Goal: Information Seeking & Learning: Learn about a topic

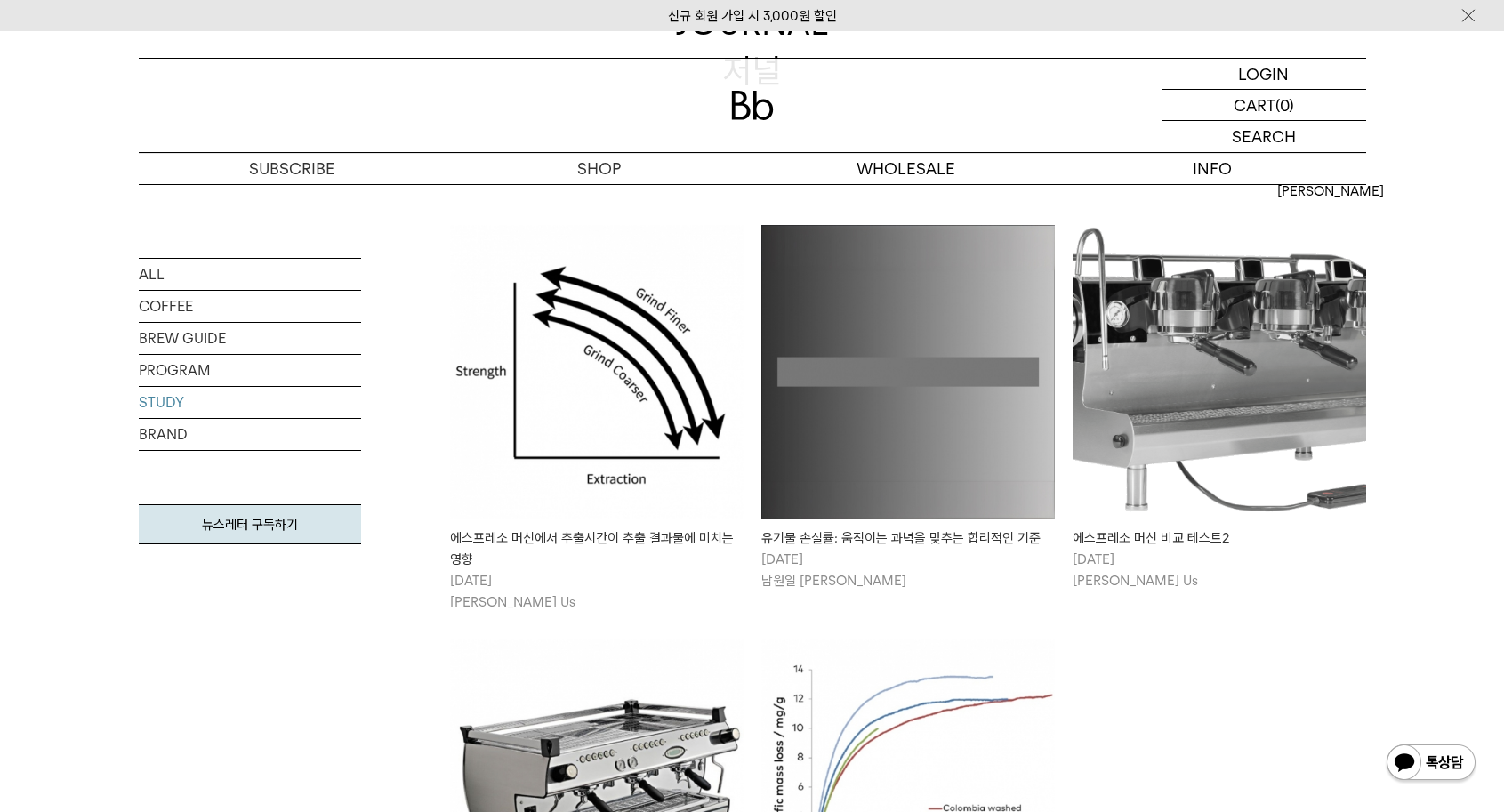
scroll to position [574, 0]
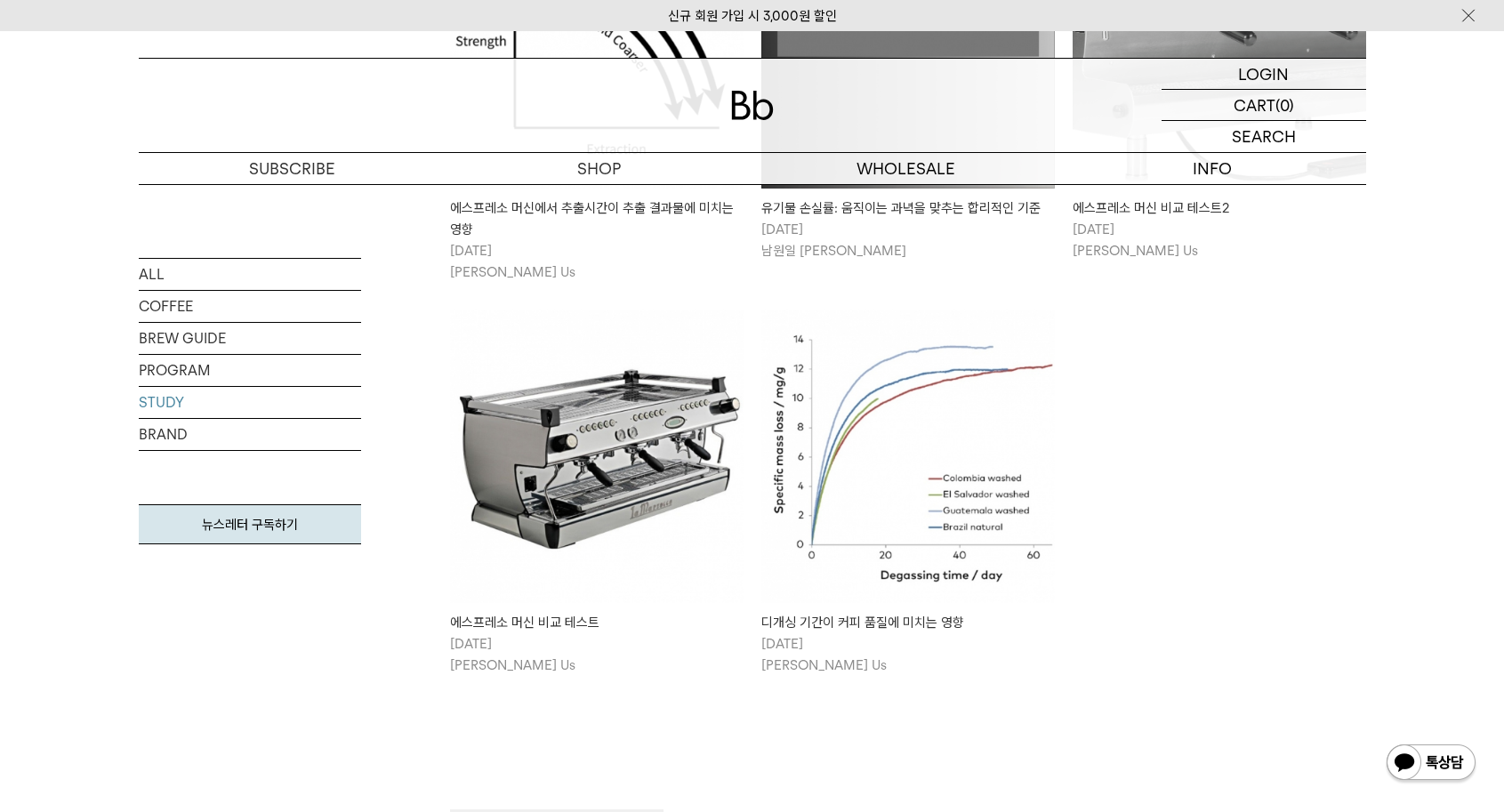
click at [940, 482] on img at bounding box center [908, 456] width 294 height 294
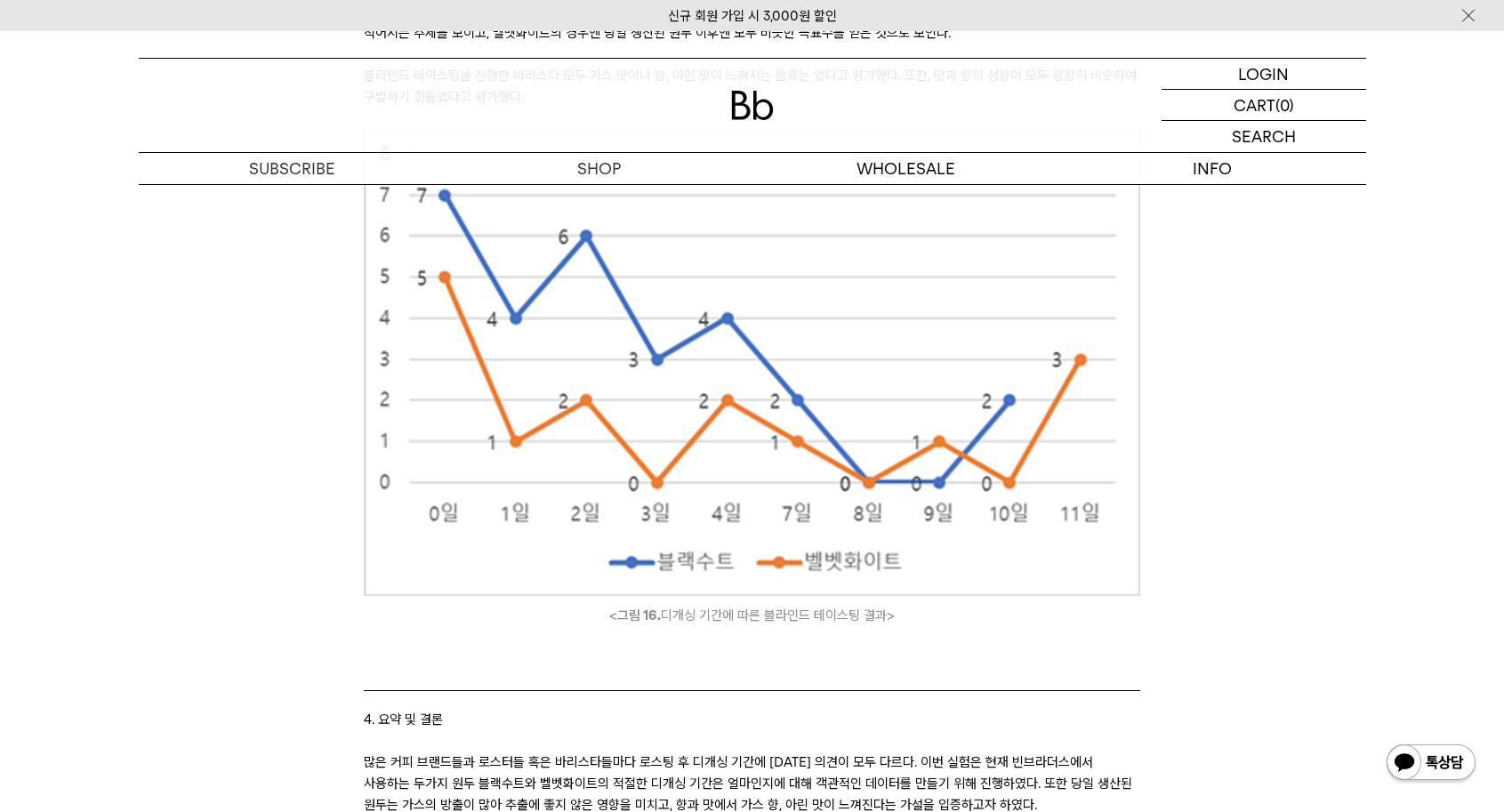
scroll to position [18570, 0]
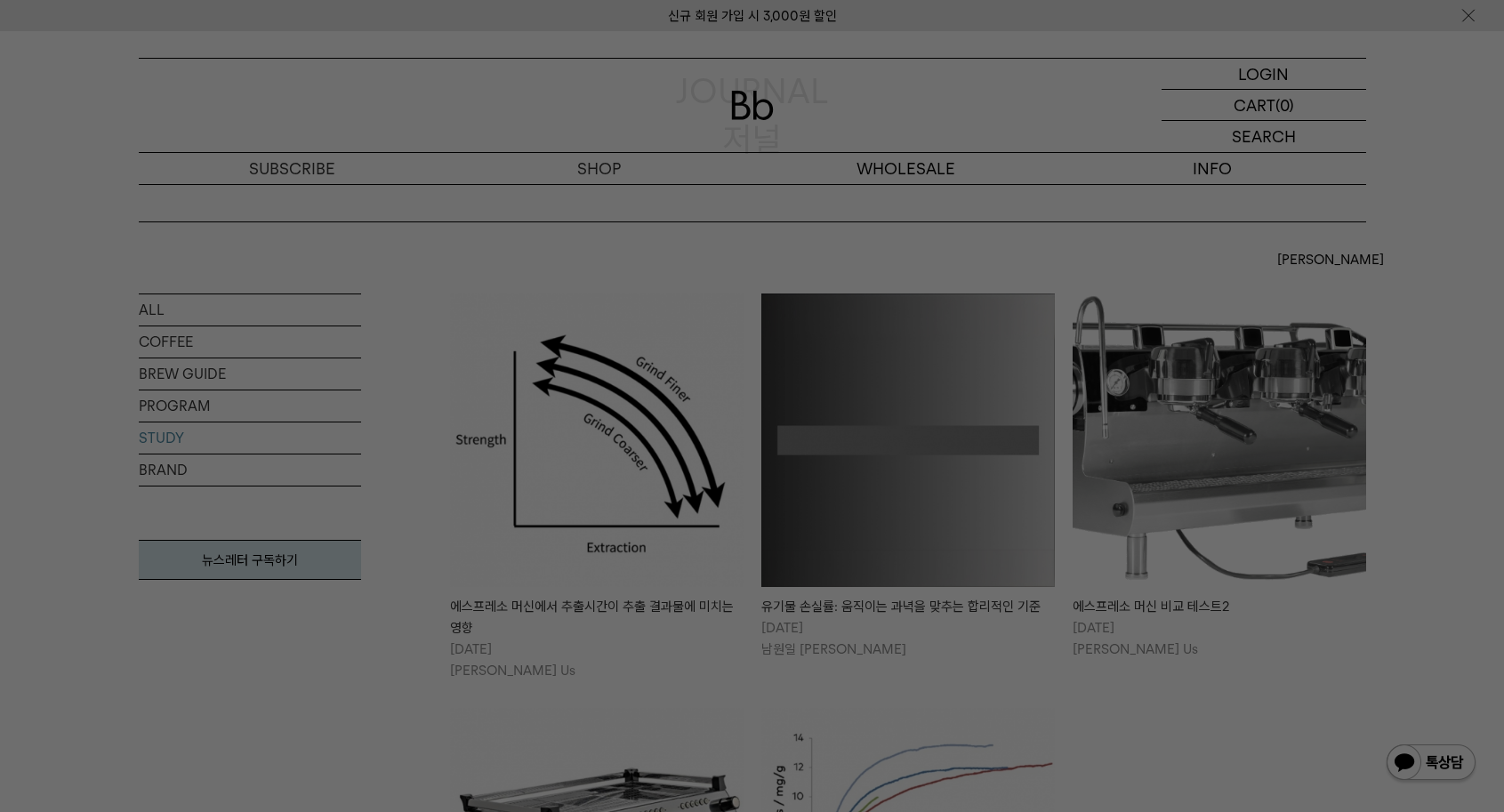
scroll to position [275, 0]
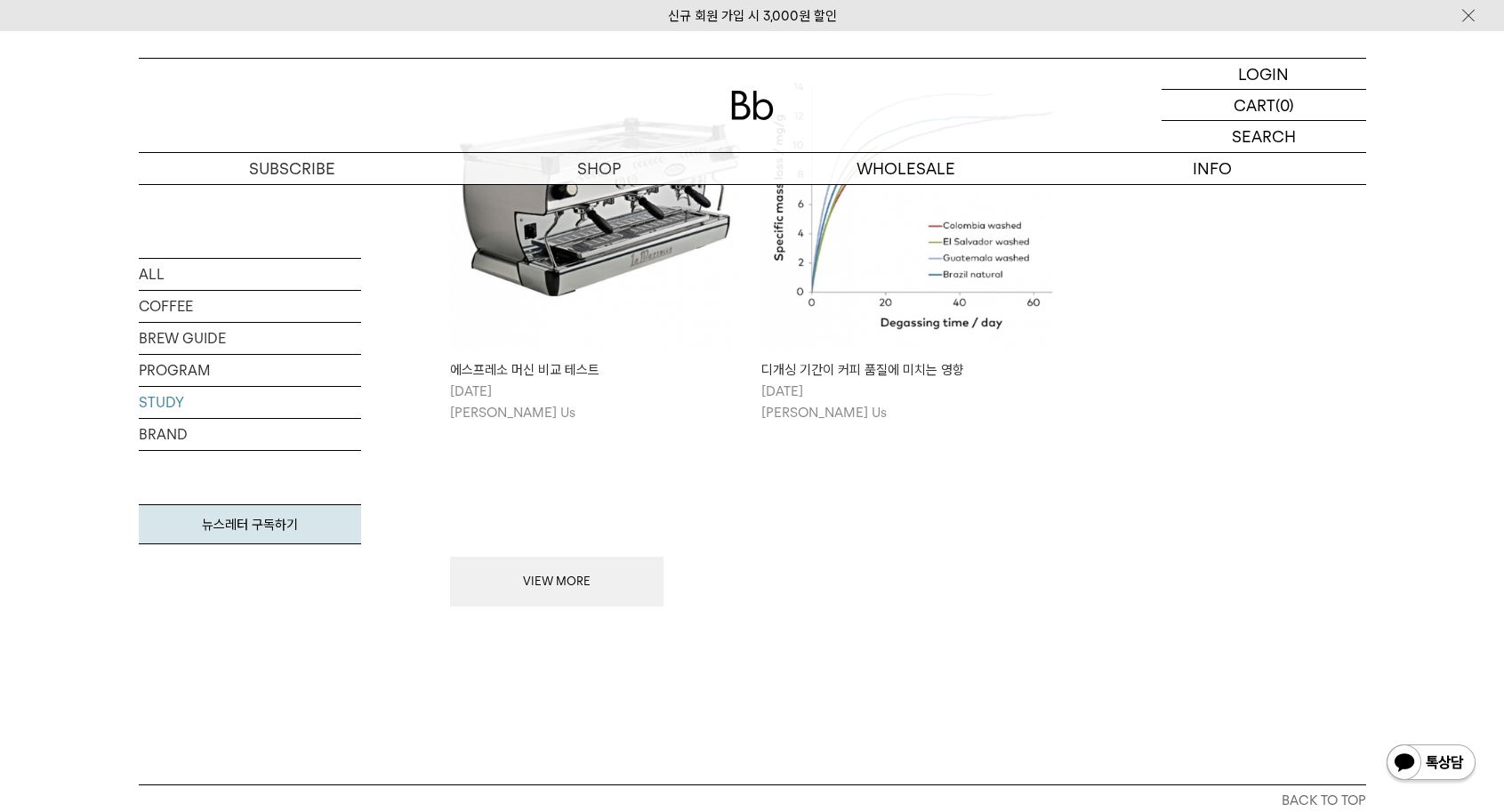
scroll to position [905, 0]
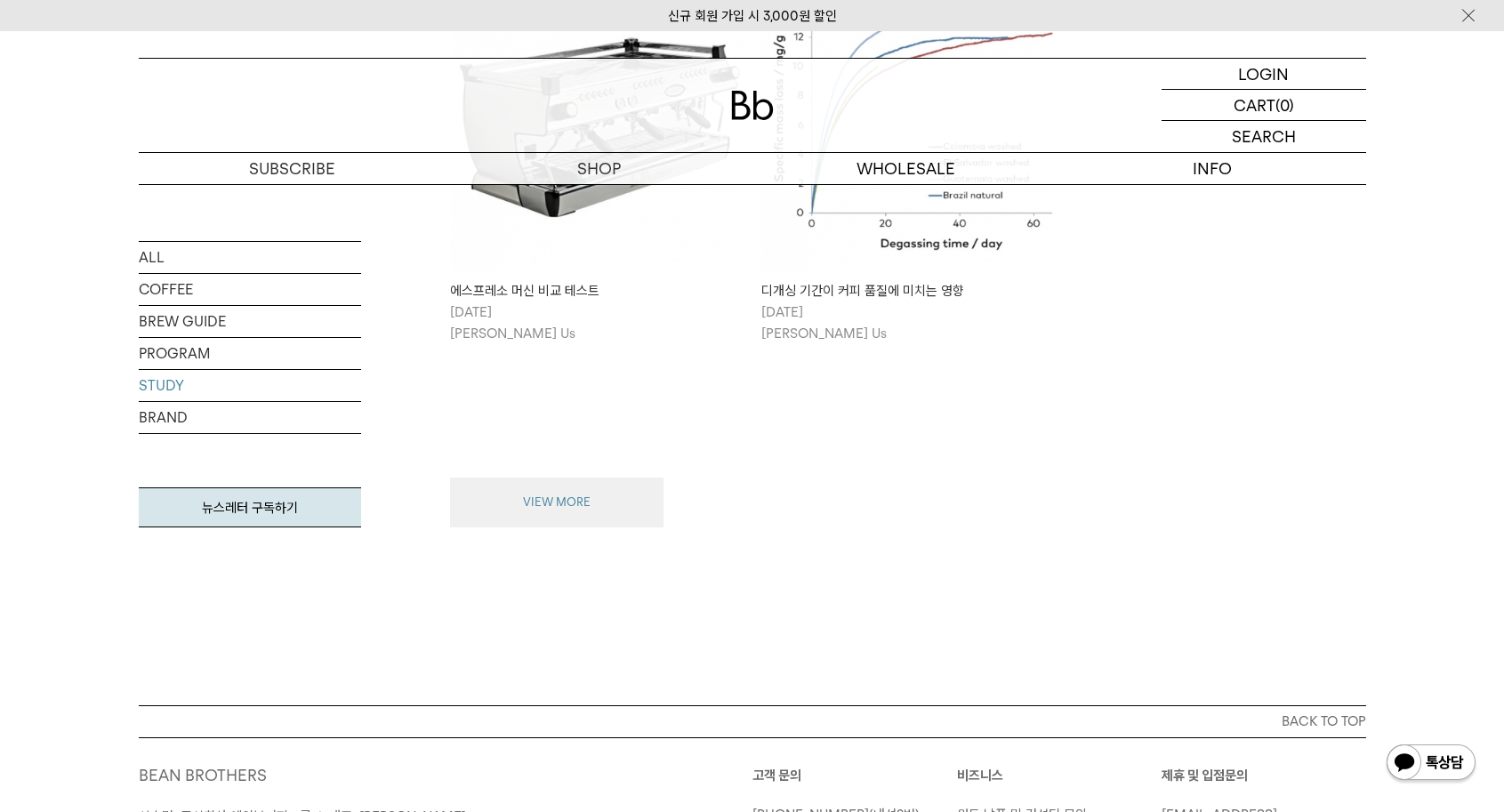
click at [546, 514] on button "VIEW MORE" at bounding box center [558, 502] width 214 height 50
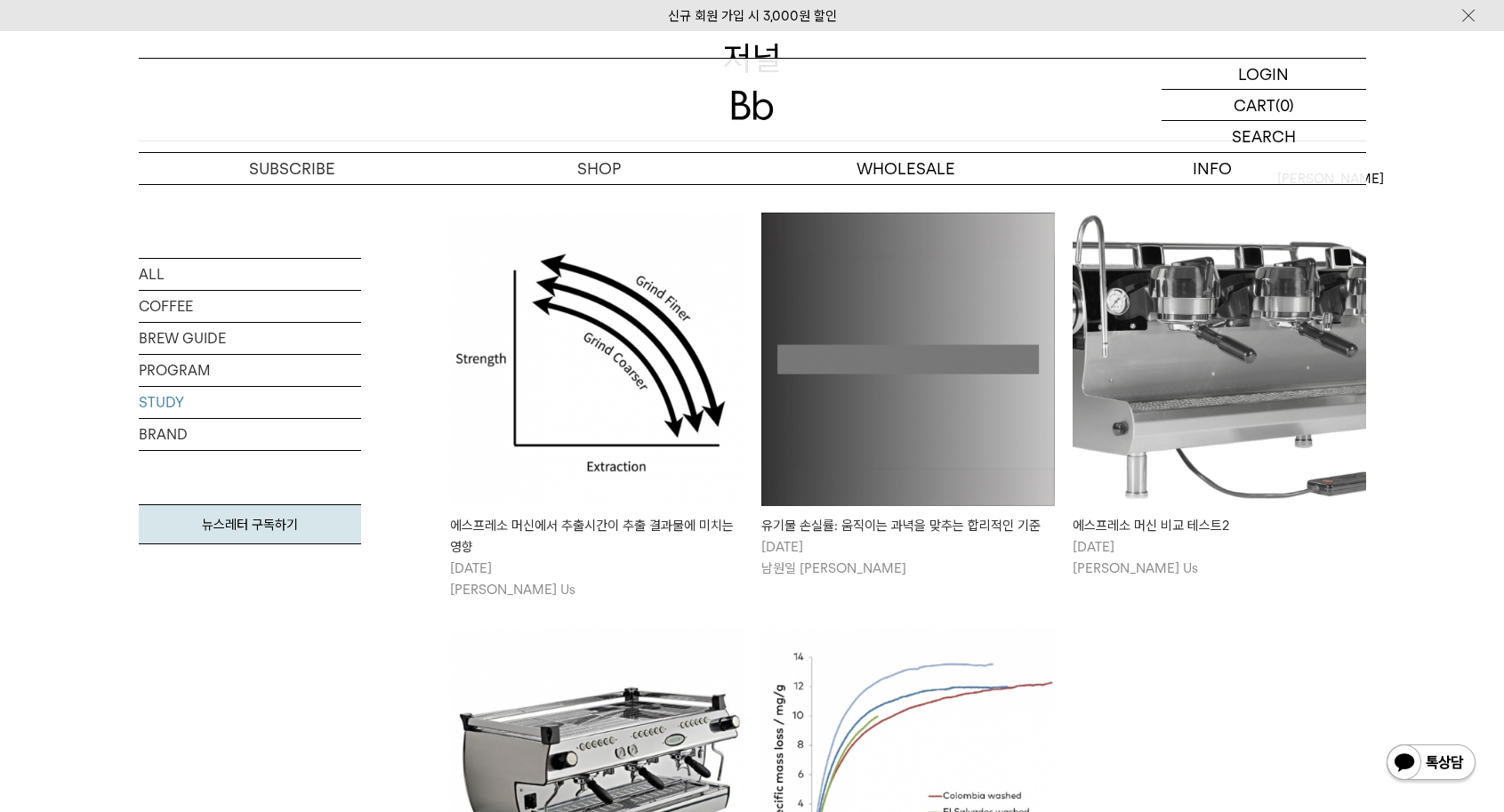
scroll to position [258, 0]
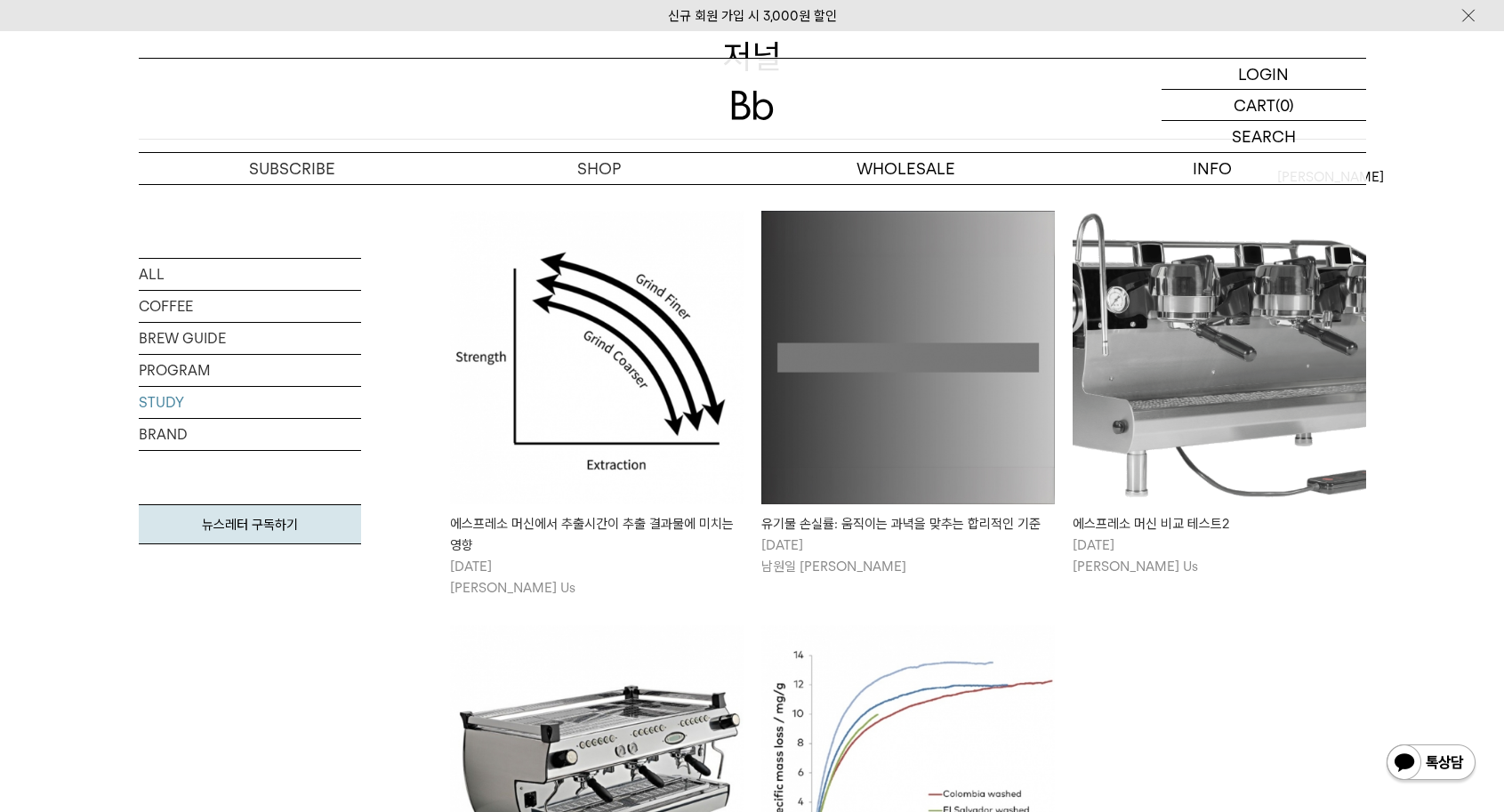
click at [564, 349] on img at bounding box center [597, 358] width 294 height 294
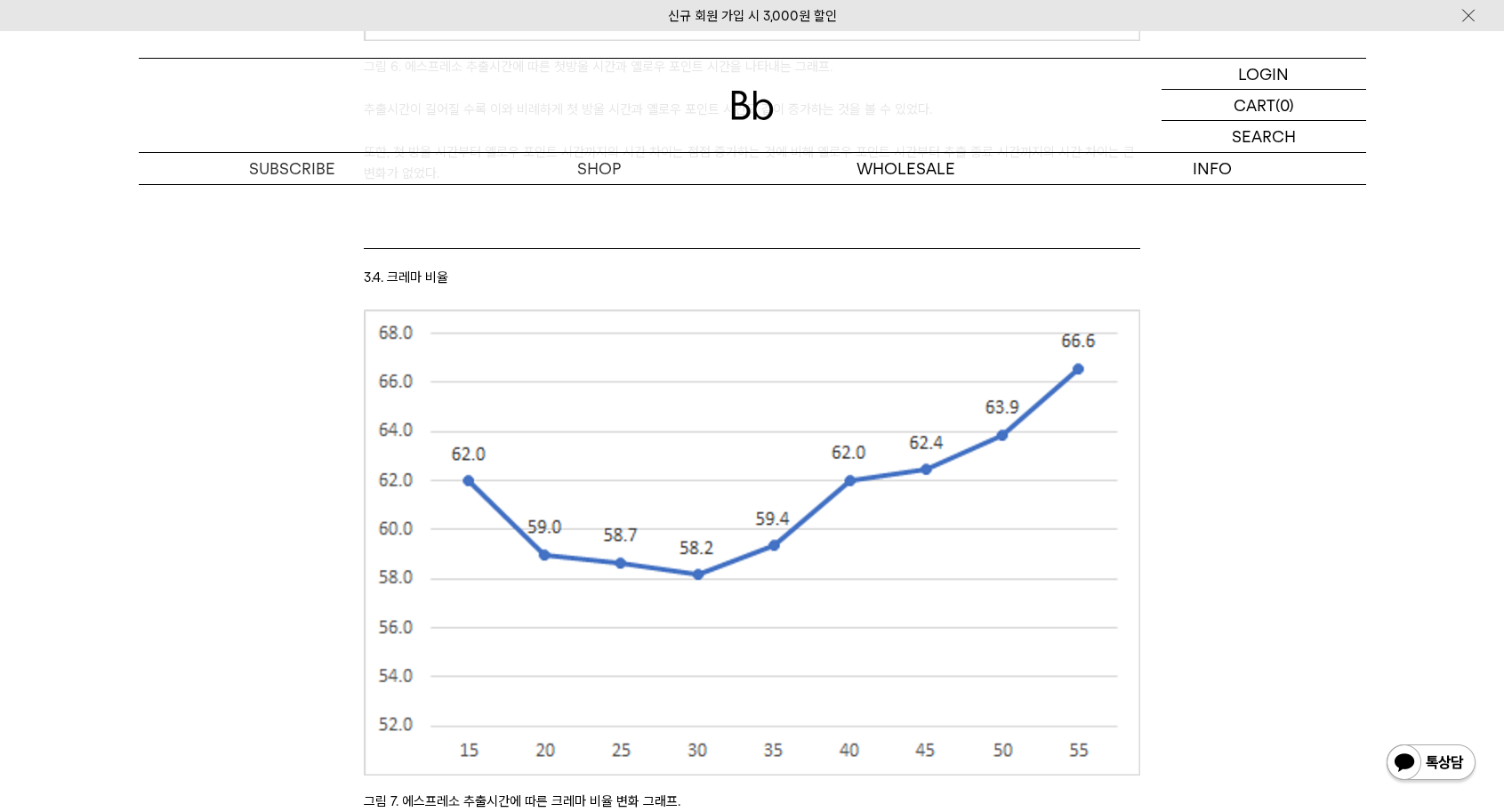
scroll to position [12102, 0]
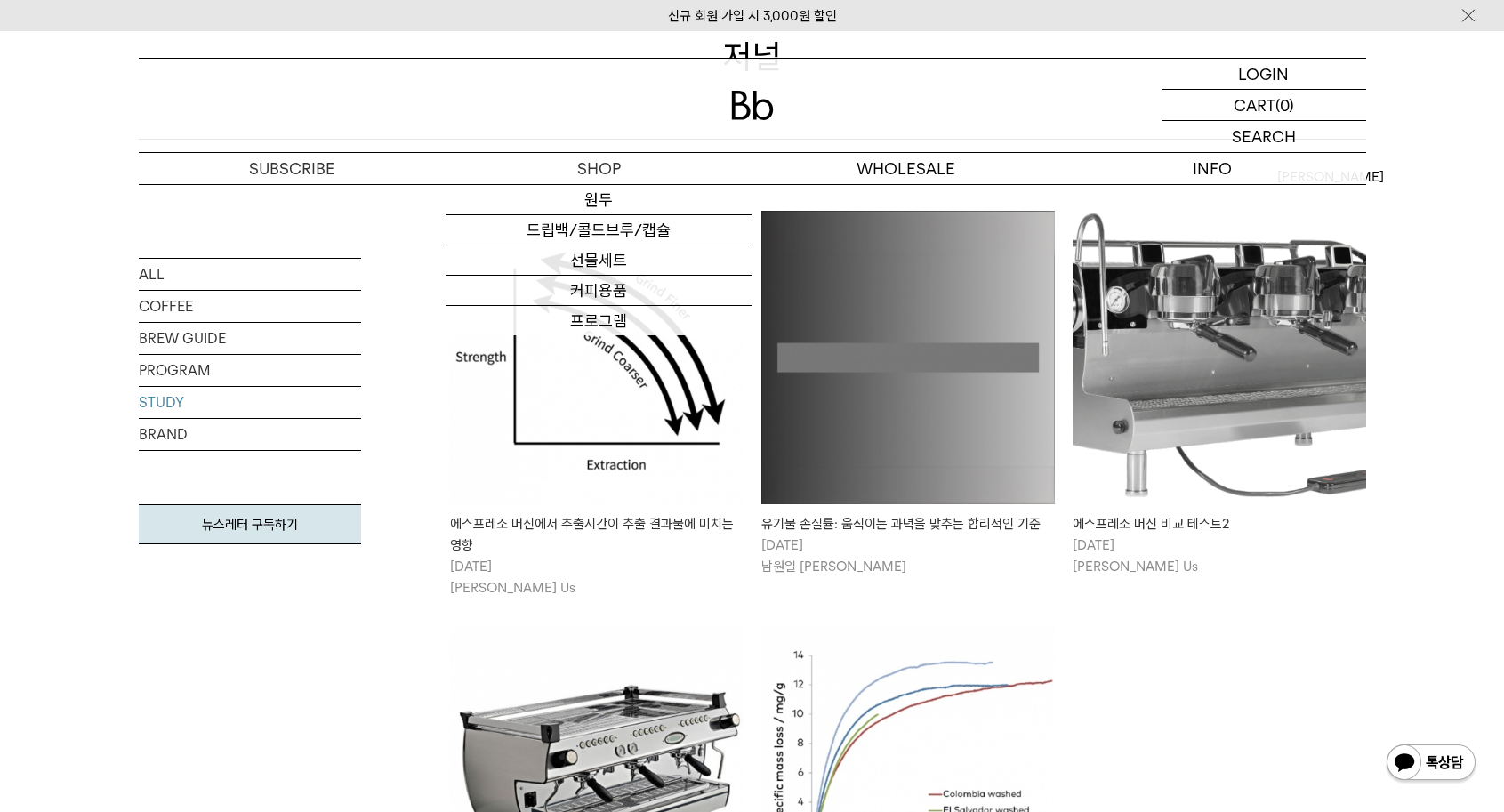
click at [943, 371] on img at bounding box center [908, 358] width 294 height 294
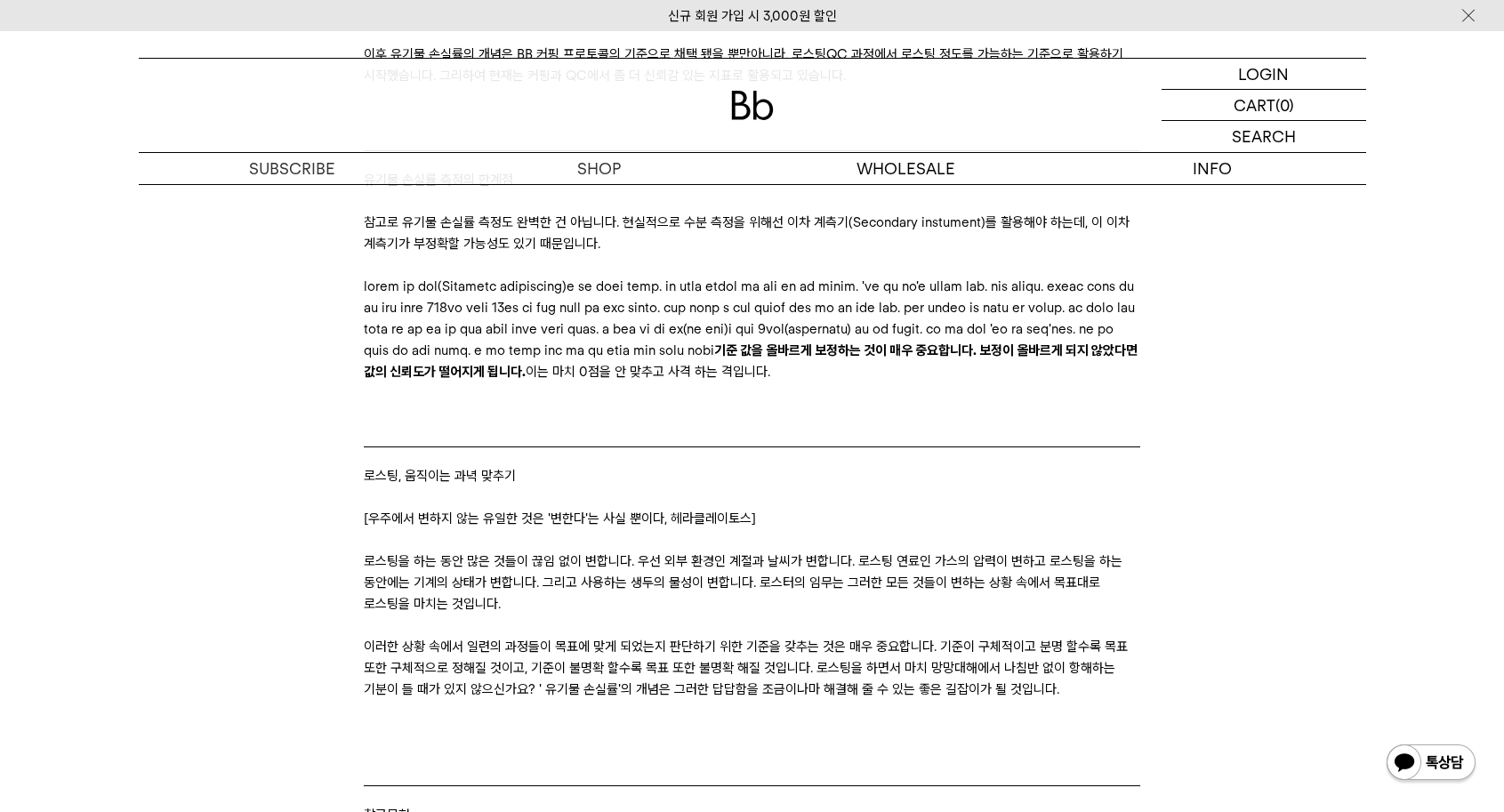
scroll to position [4431, 0]
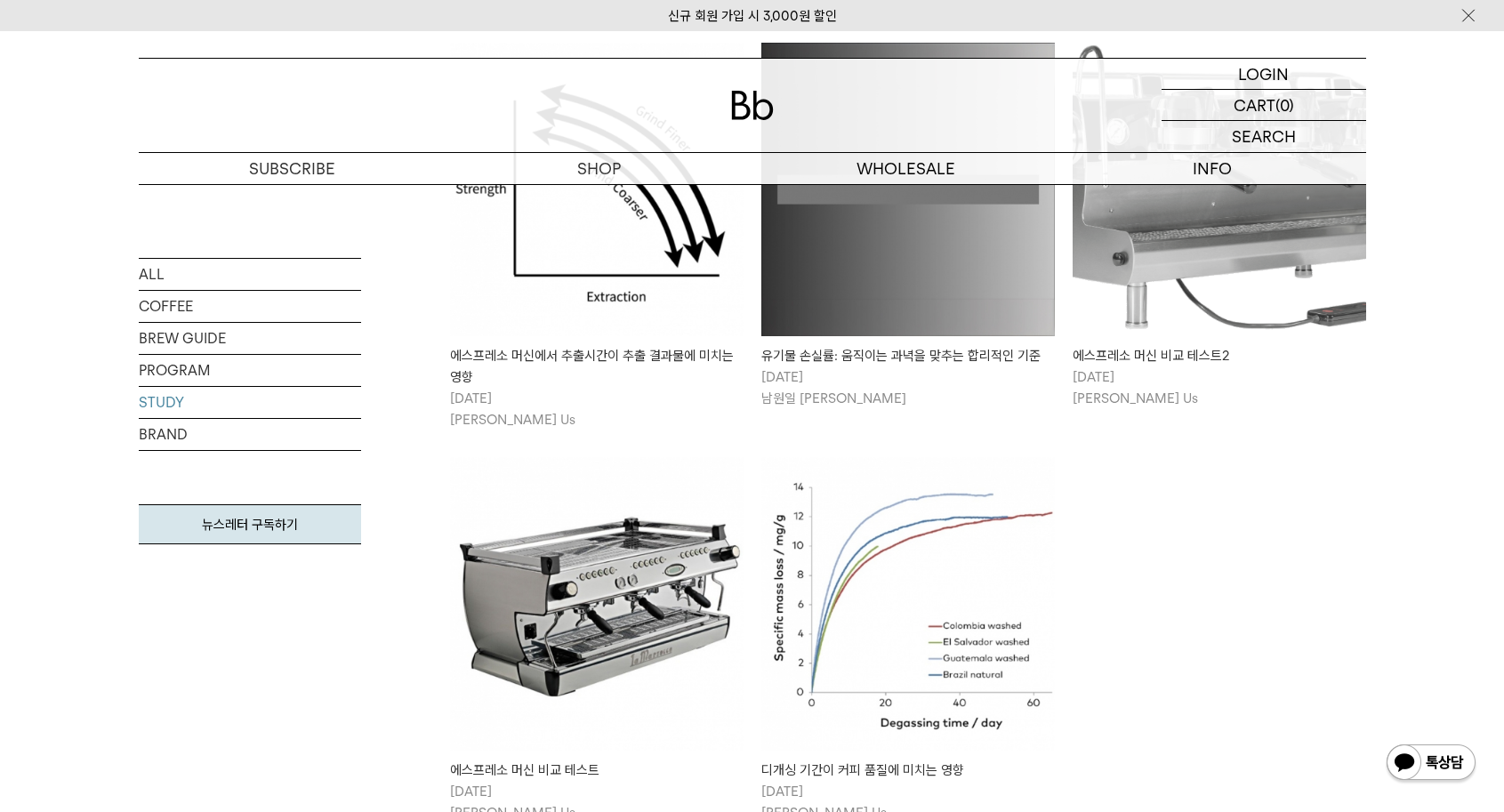
scroll to position [627, 0]
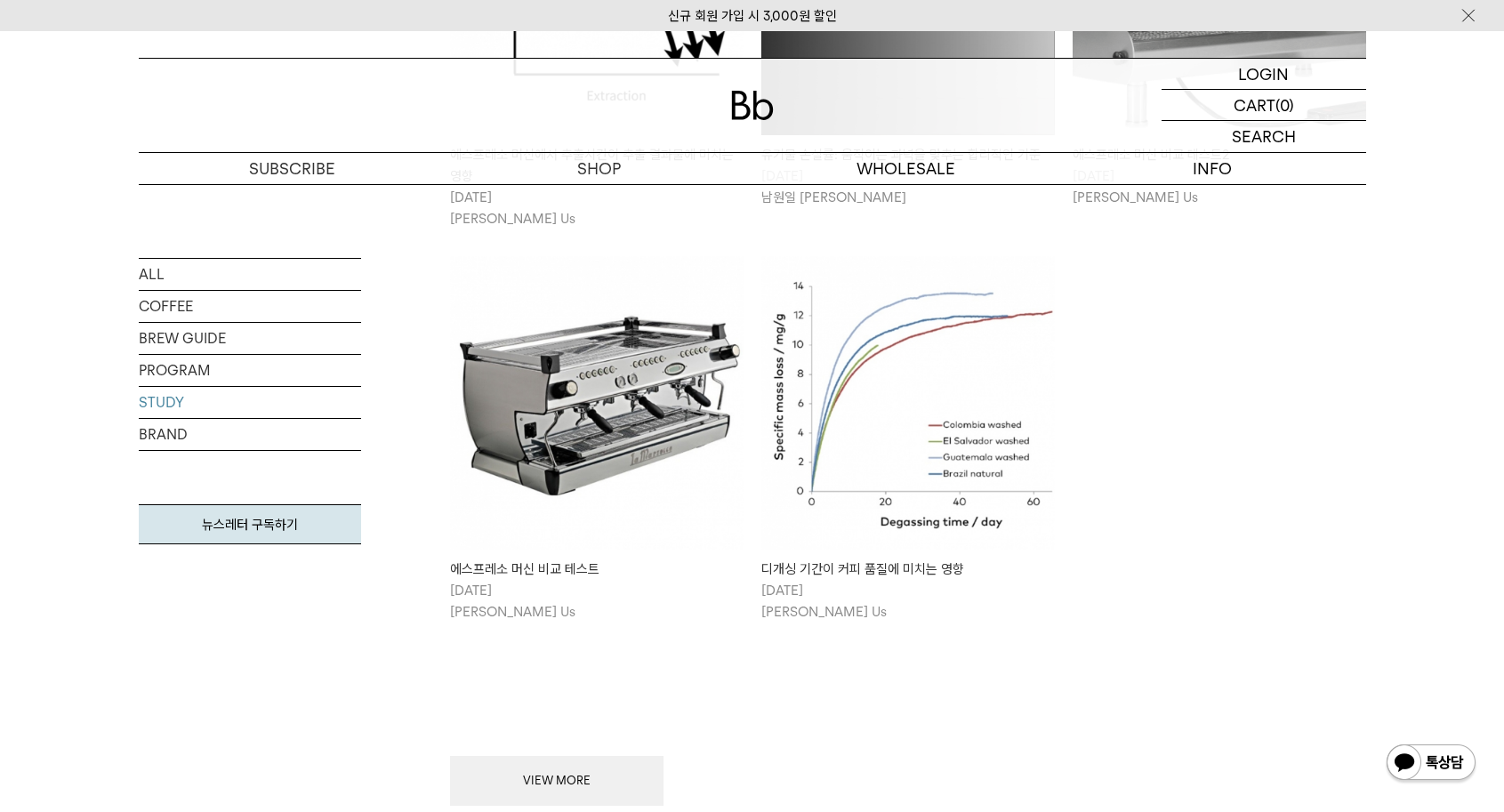
click at [583, 480] on img at bounding box center [597, 403] width 294 height 294
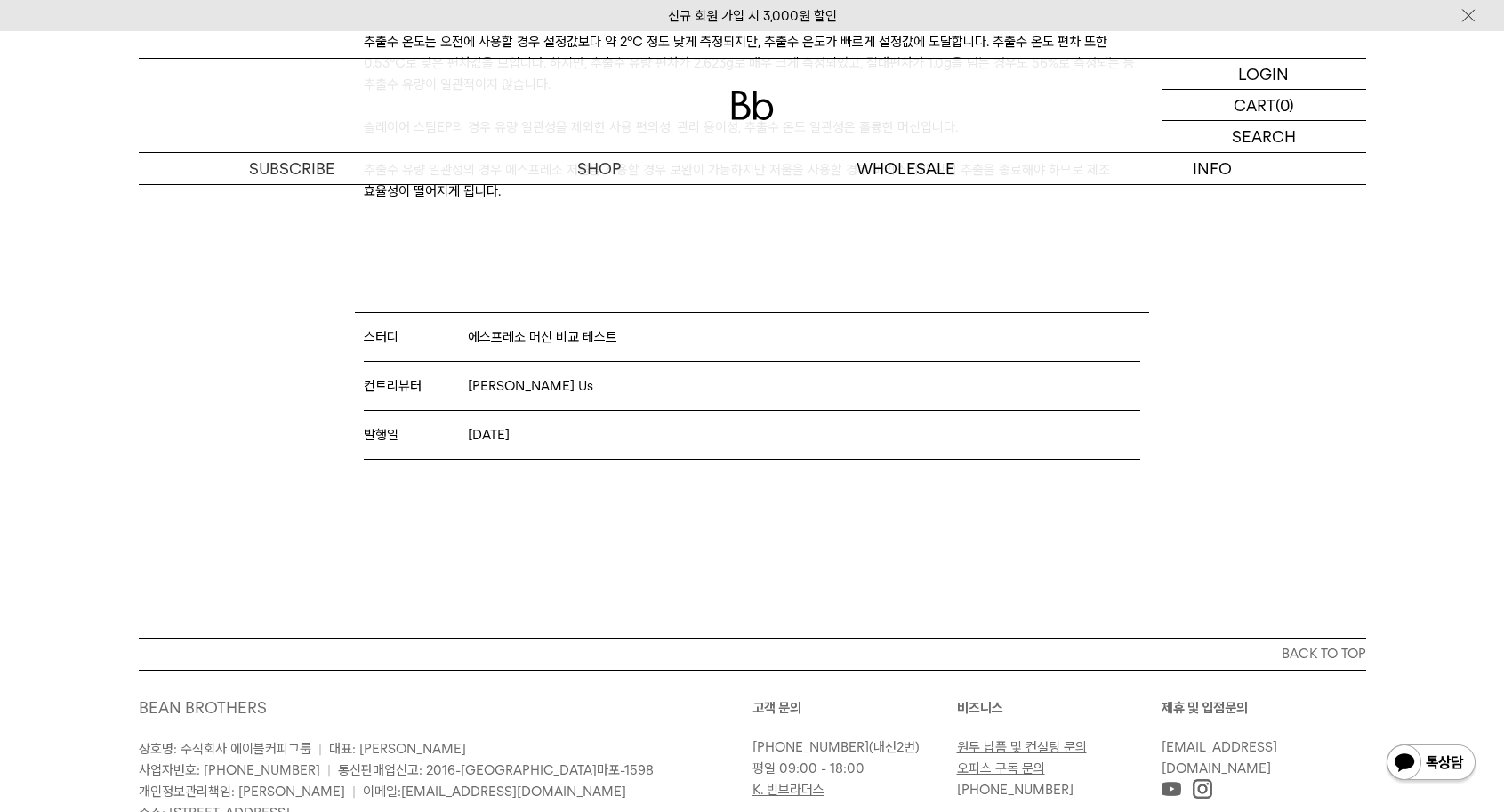
scroll to position [13335, 0]
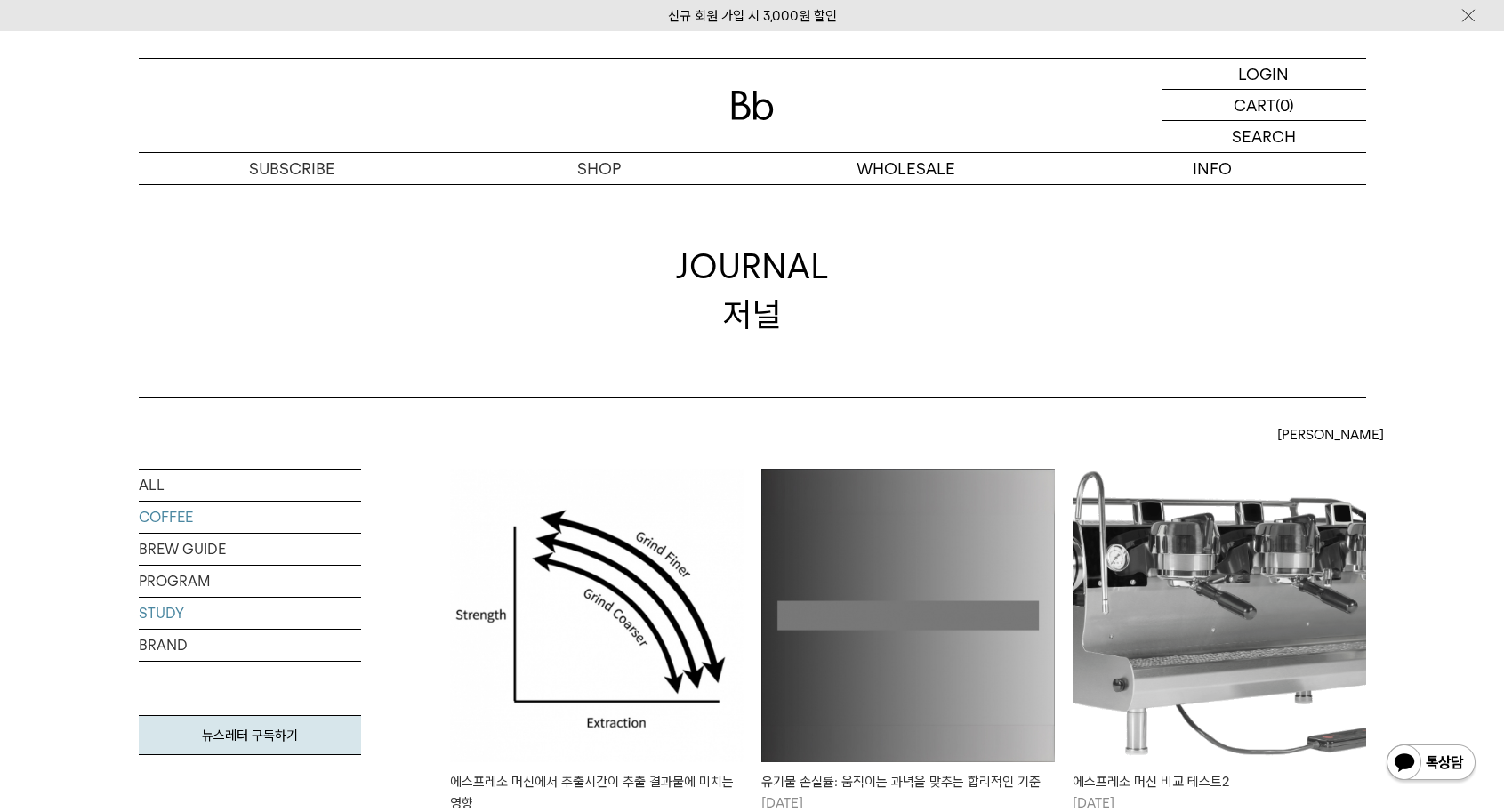
click at [171, 527] on link "COFFEE" at bounding box center [249, 517] width 222 height 31
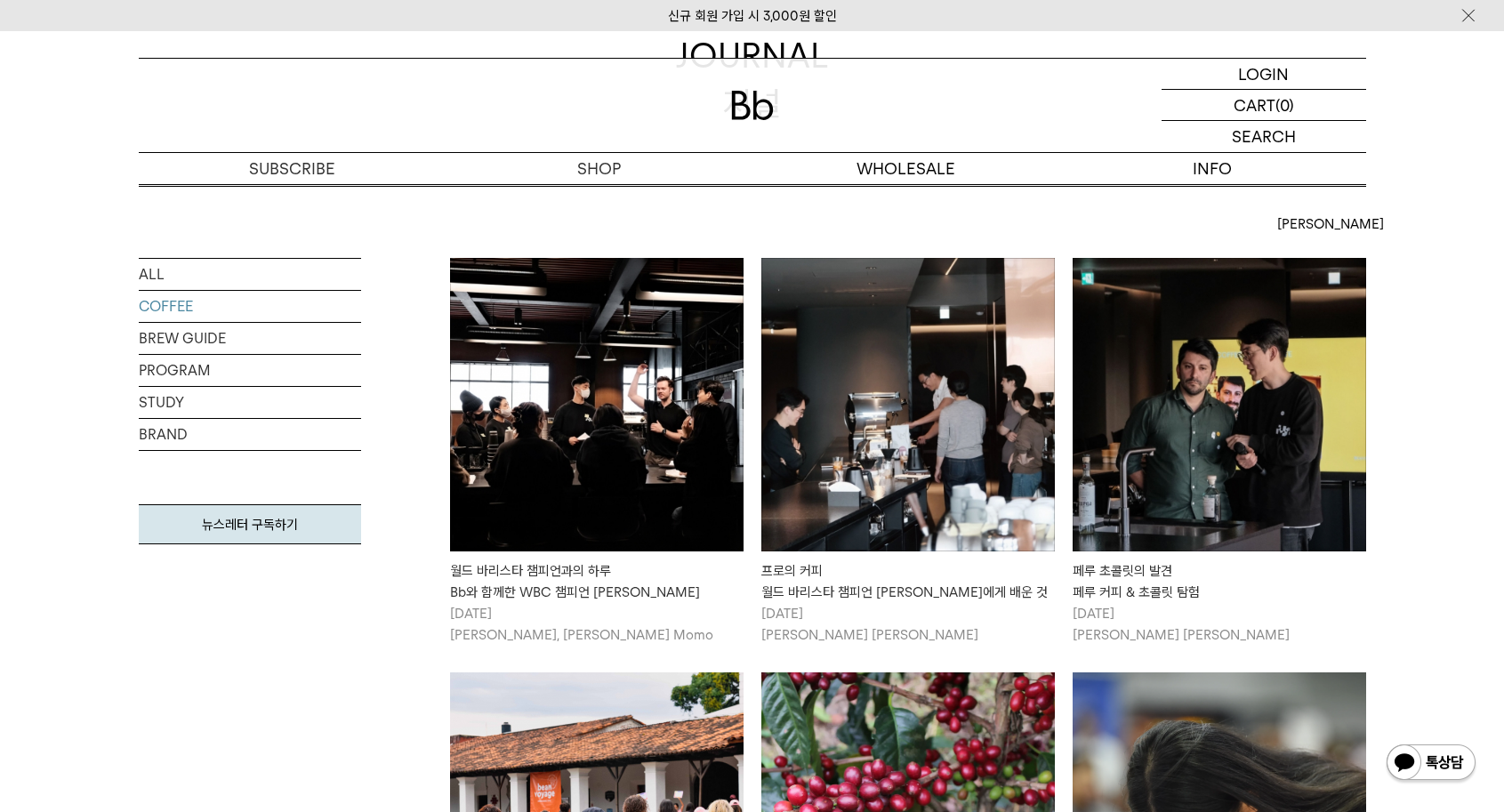
scroll to position [13, 0]
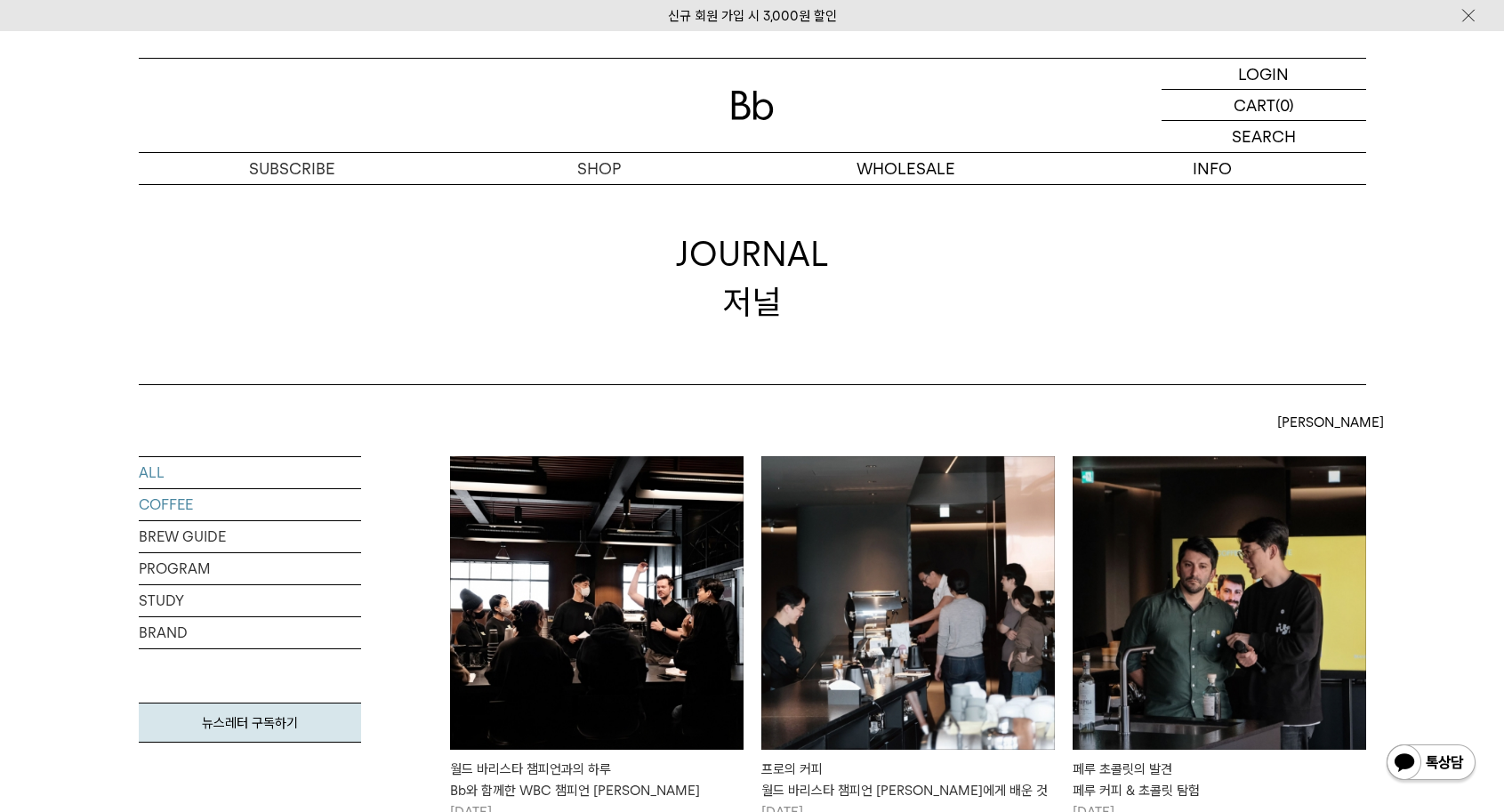
click at [218, 467] on link "ALL" at bounding box center [249, 472] width 222 height 31
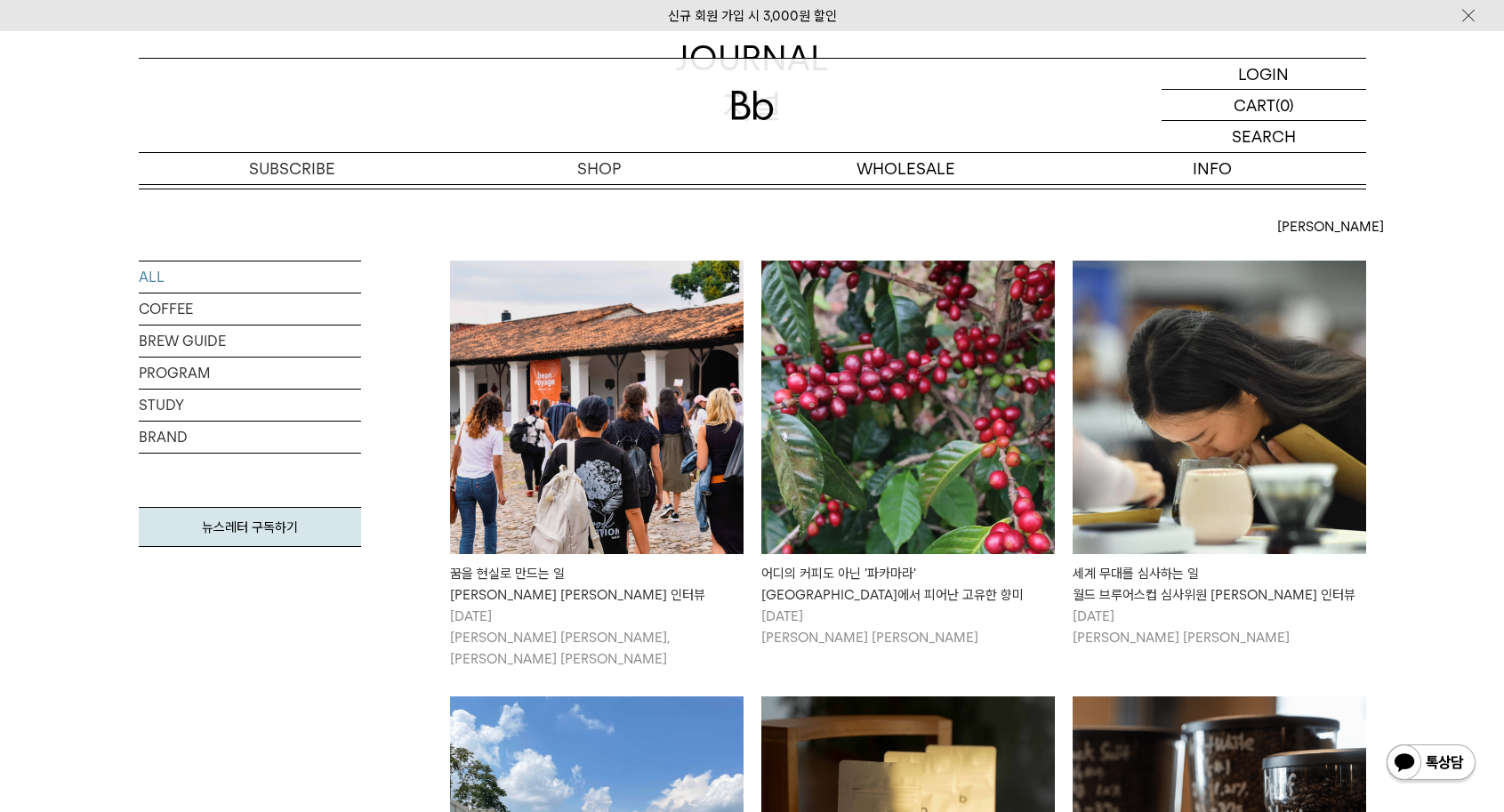
scroll to position [328, 0]
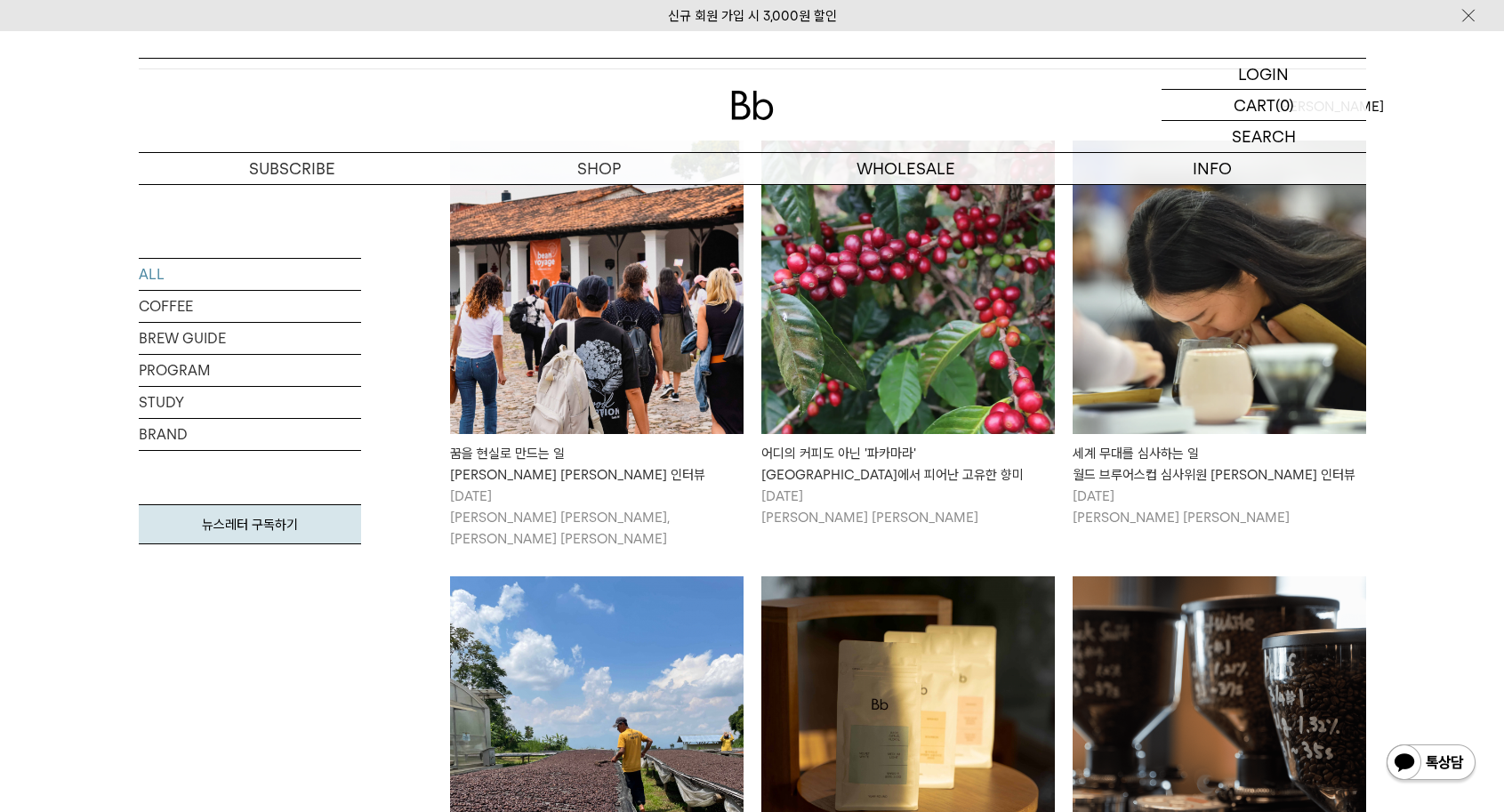
click at [965, 328] on img at bounding box center [908, 287] width 294 height 294
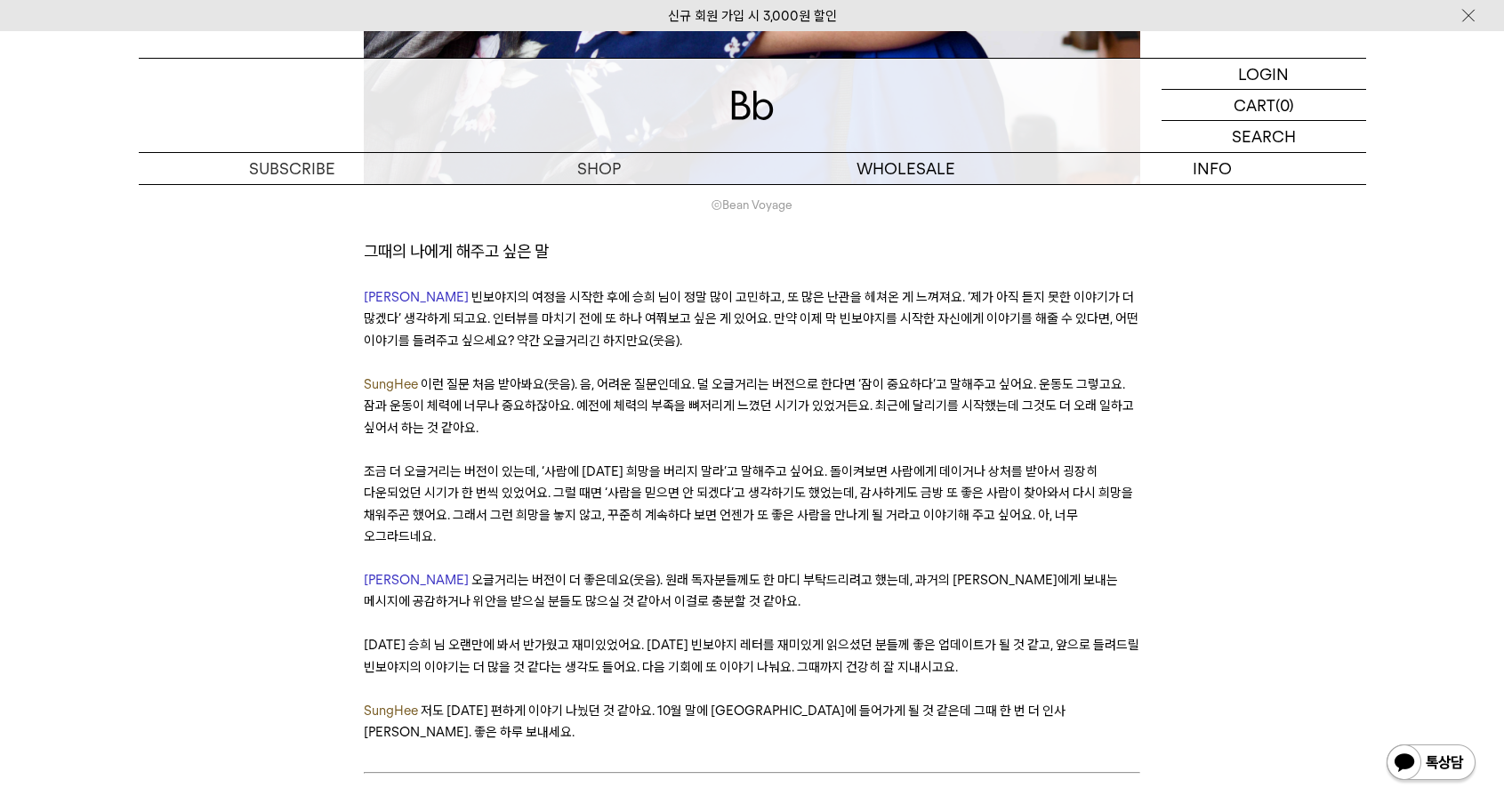
scroll to position [16616, 0]
